Goal: Navigation & Orientation: Find specific page/section

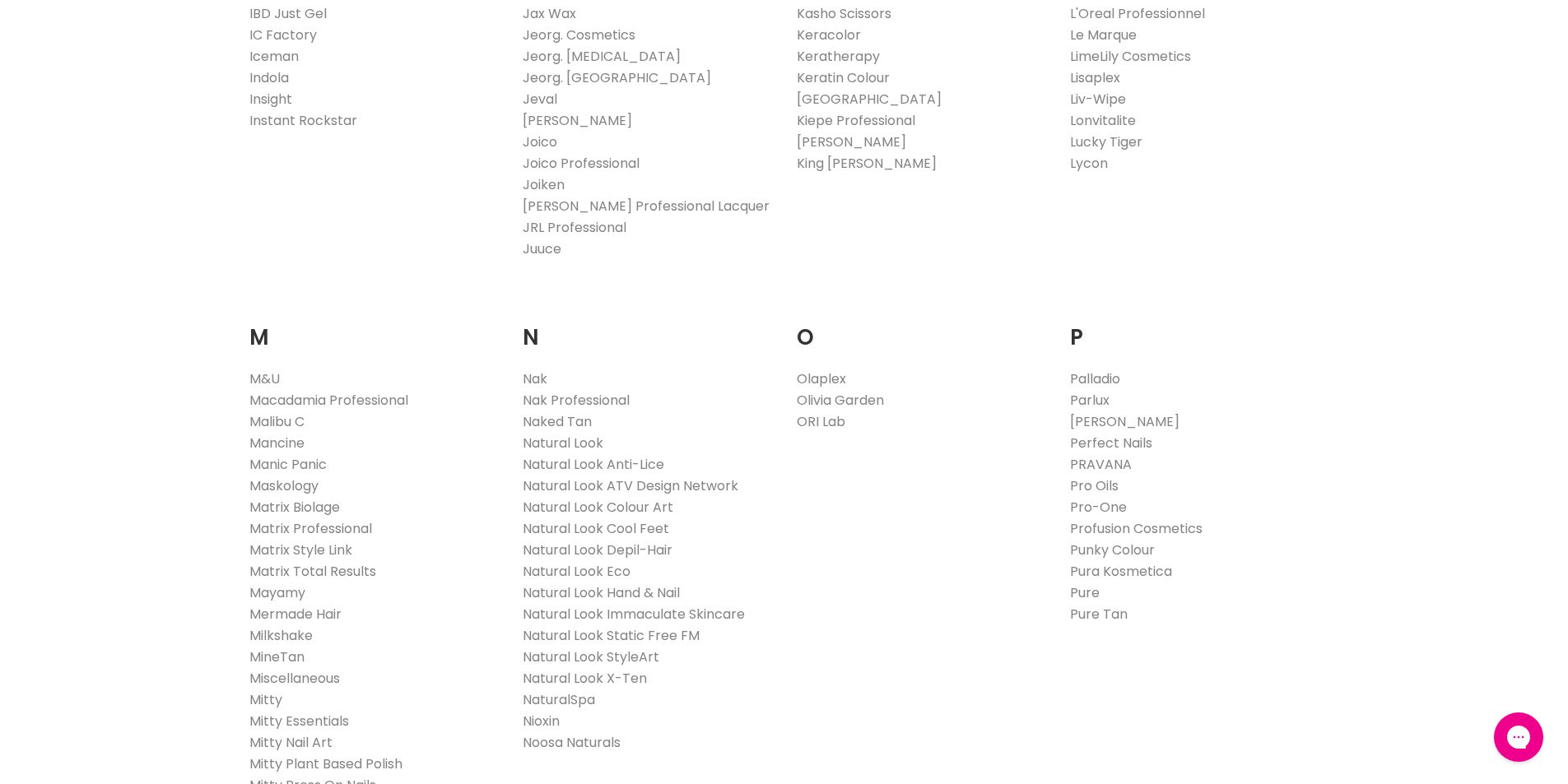
scroll to position [1646, 0]
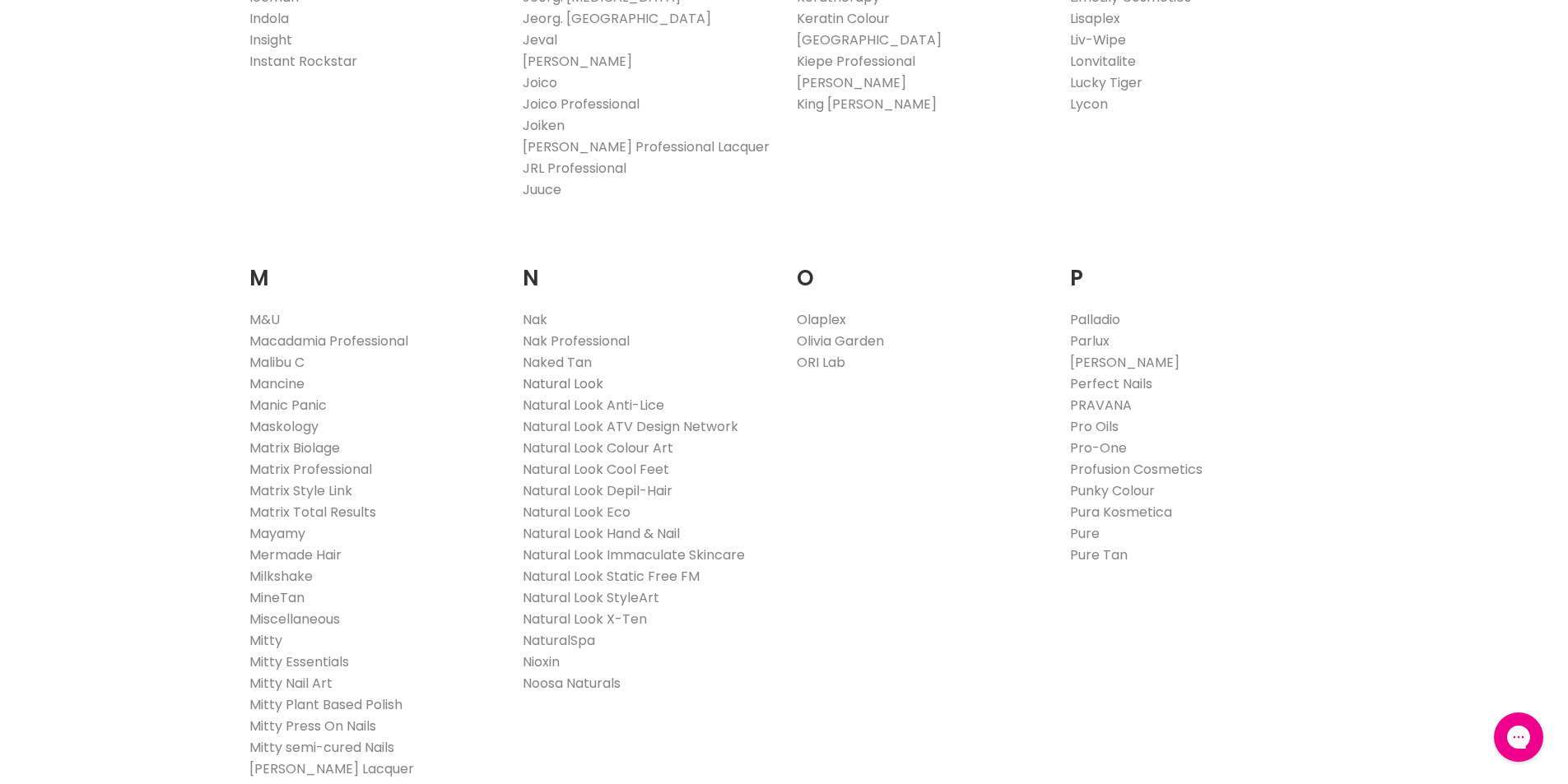
click at [598, 383] on link "Natural Look" at bounding box center [563, 384] width 81 height 19
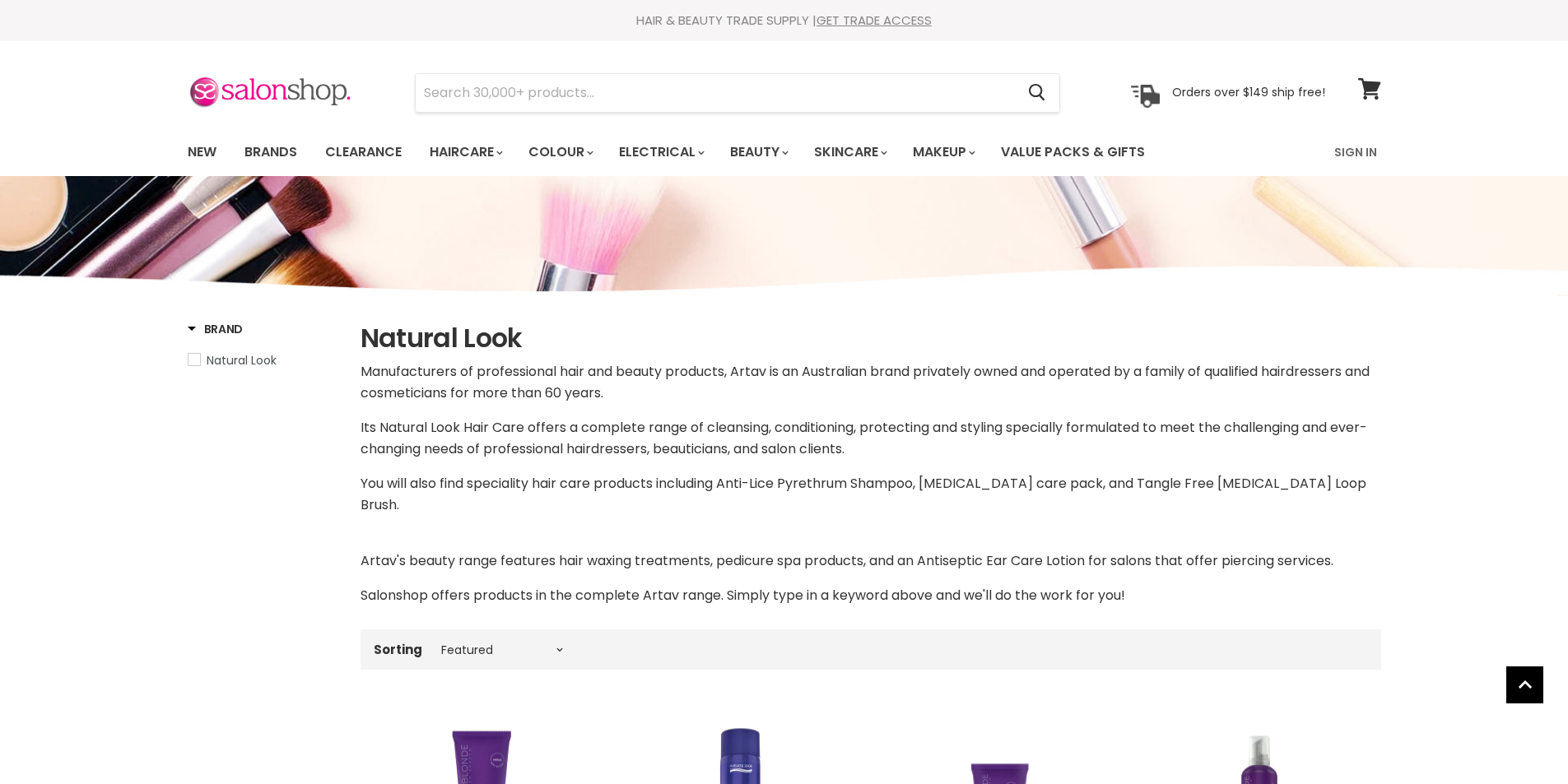
select select "manual"
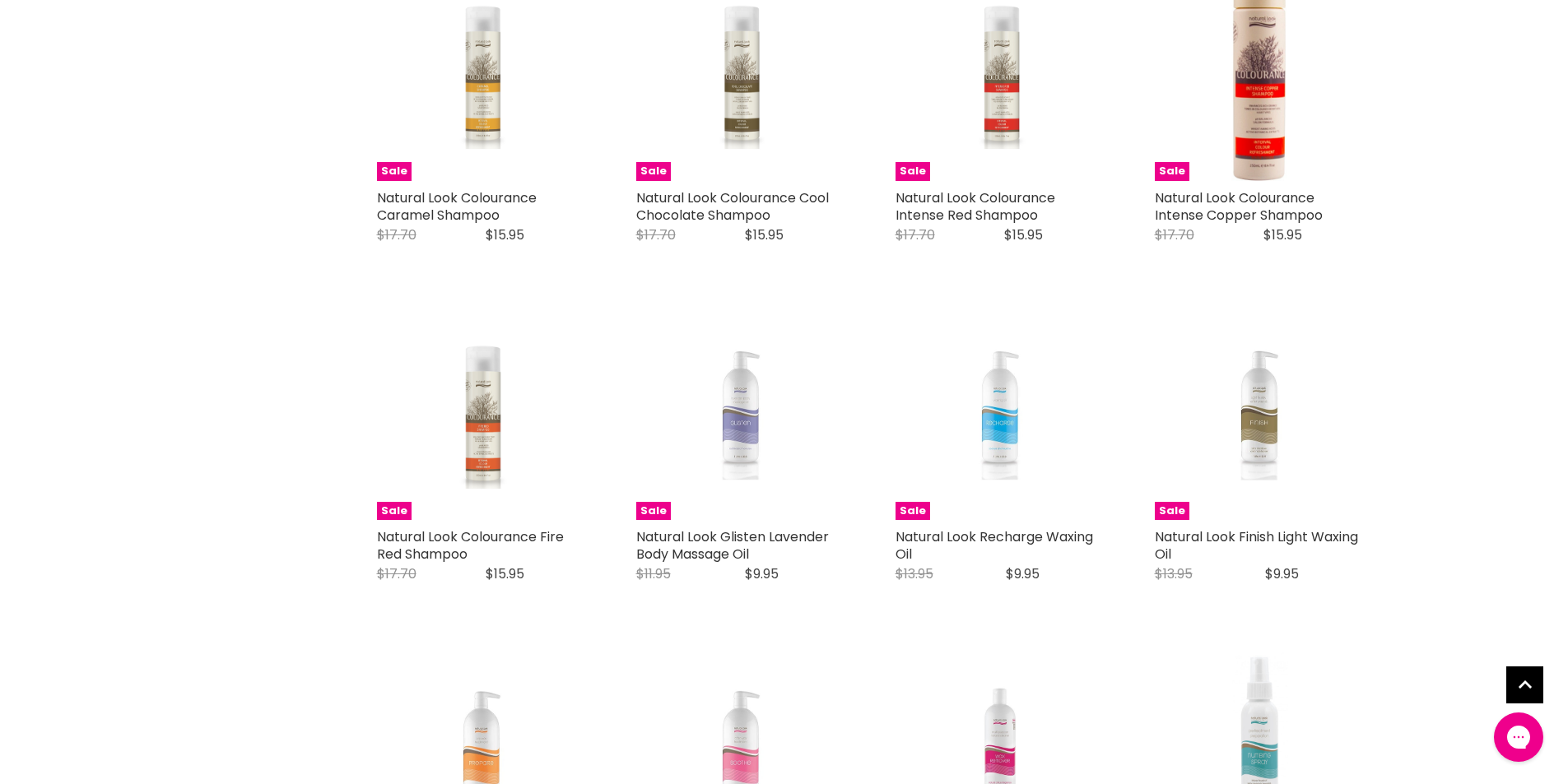
scroll to position [3950, 0]
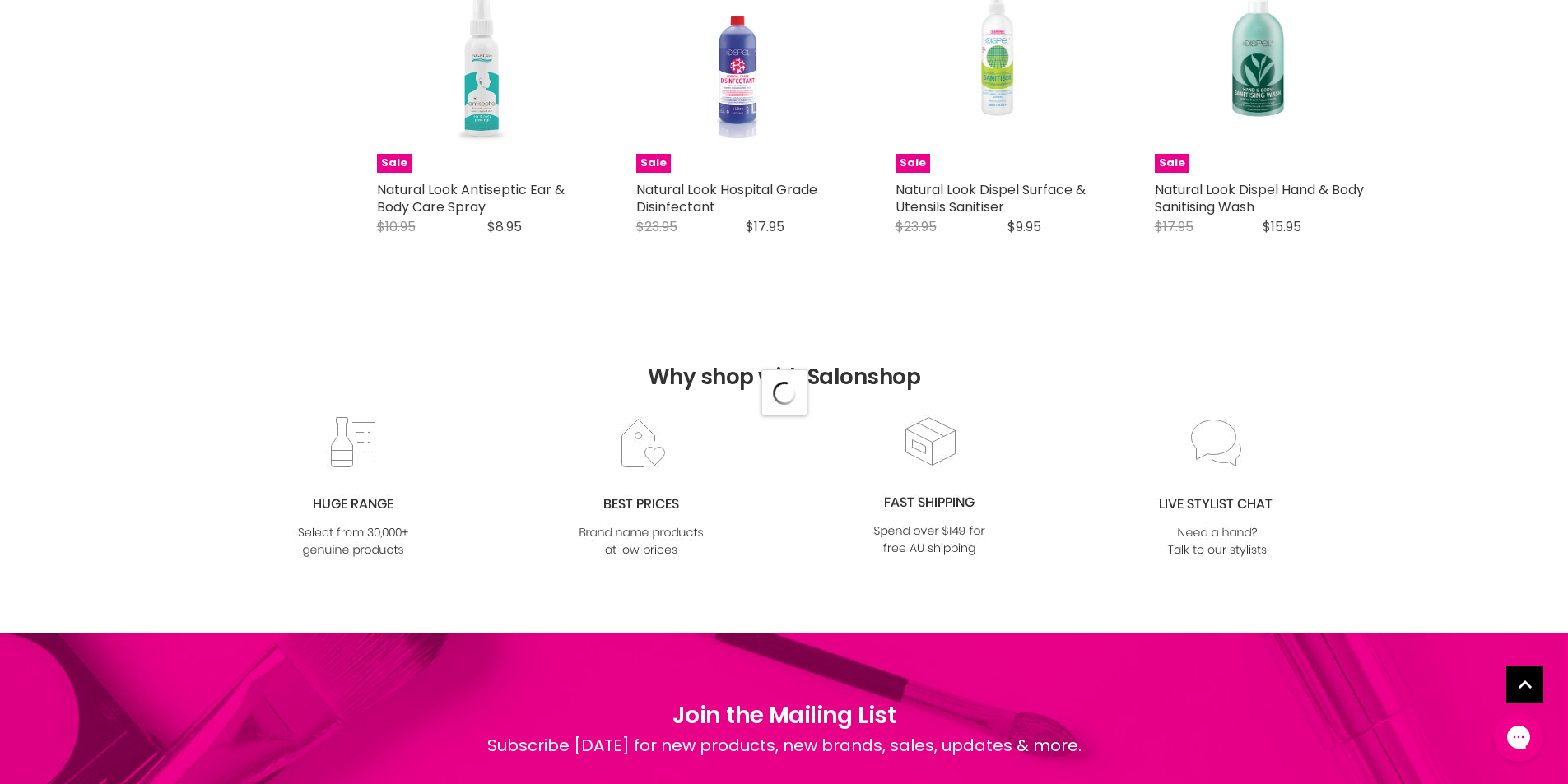
scroll to position [4607, 0]
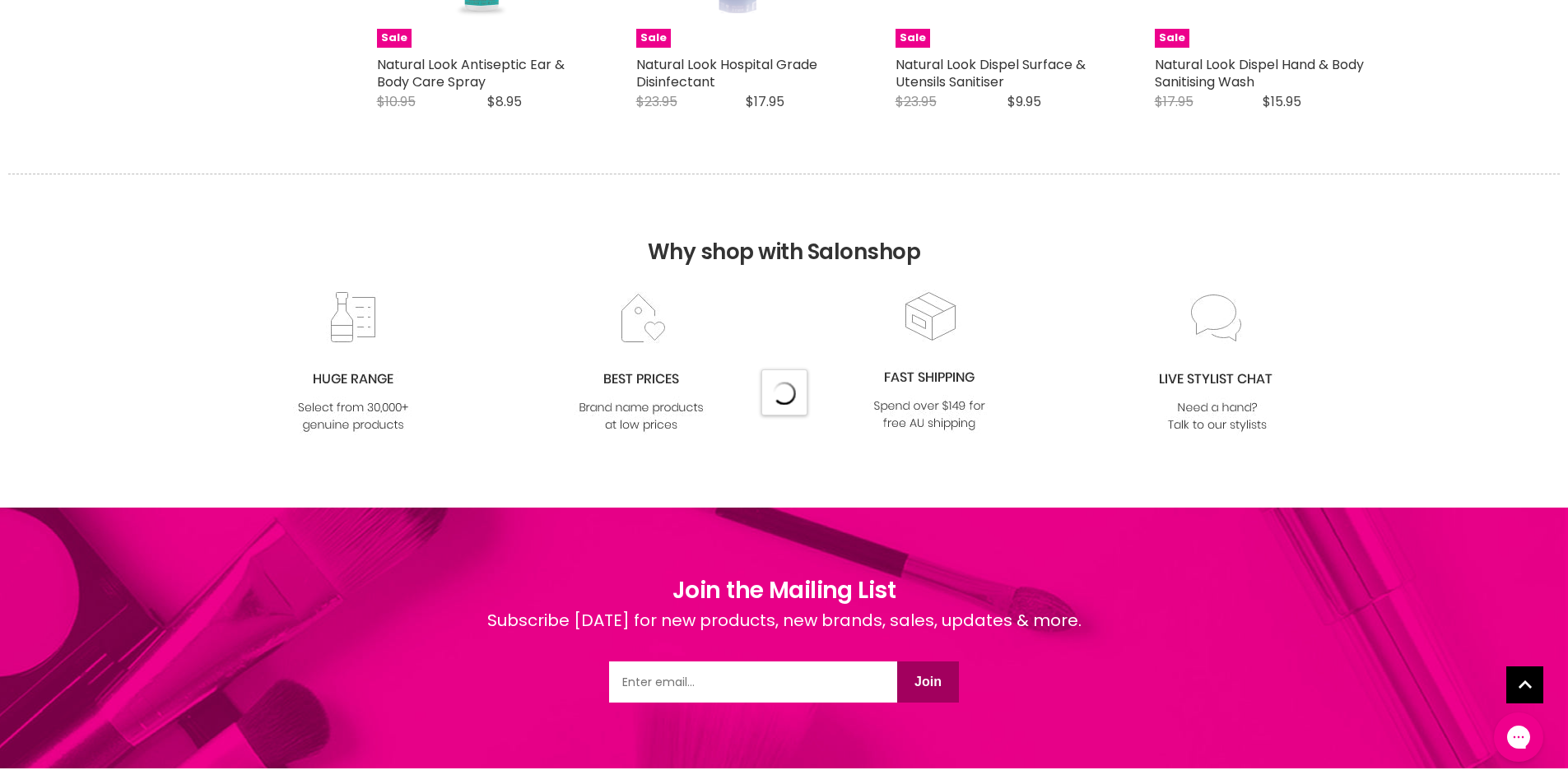
select select "manual"
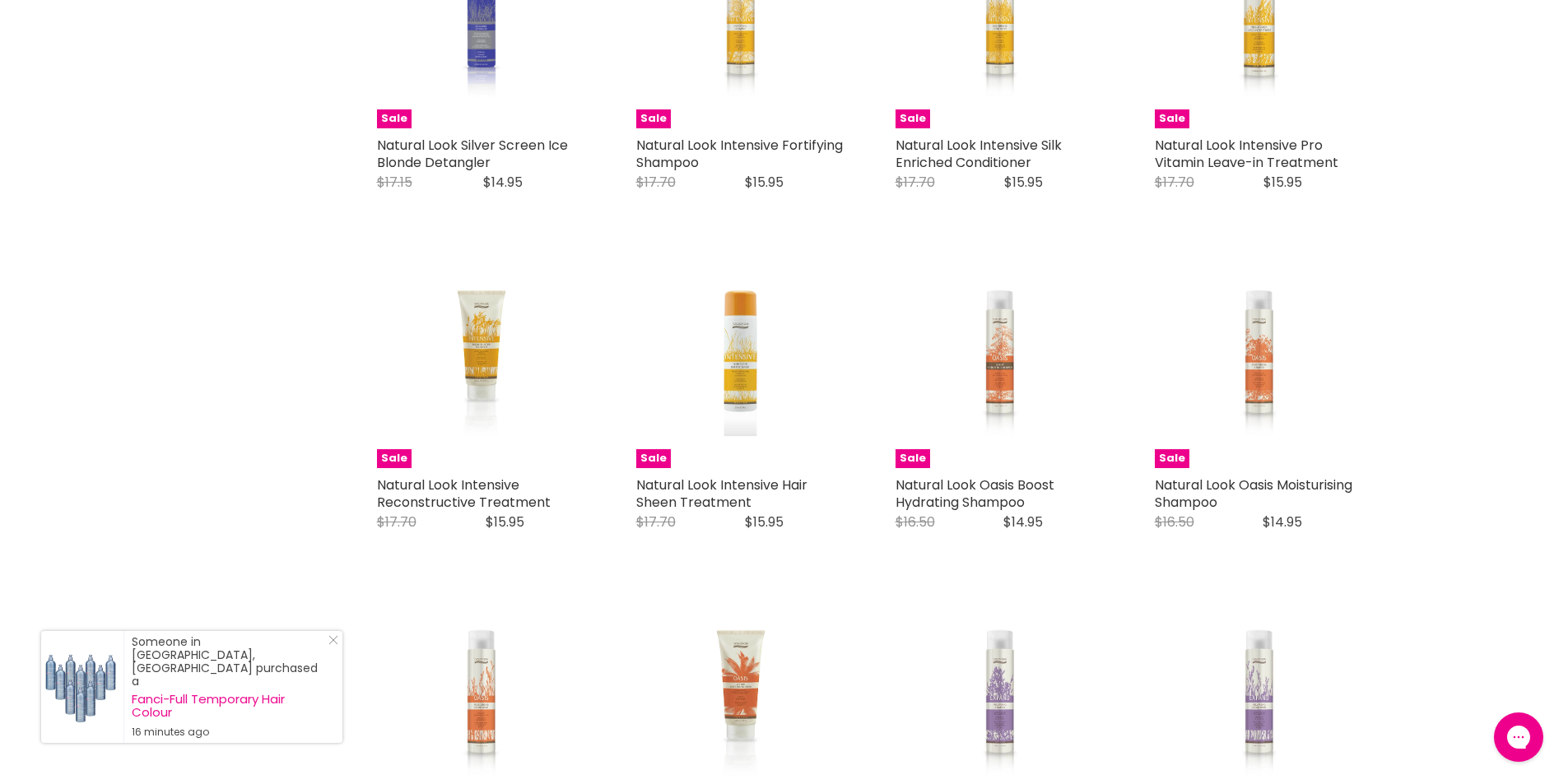
scroll to position [0, 0]
